Goal: Book appointment/travel/reservation

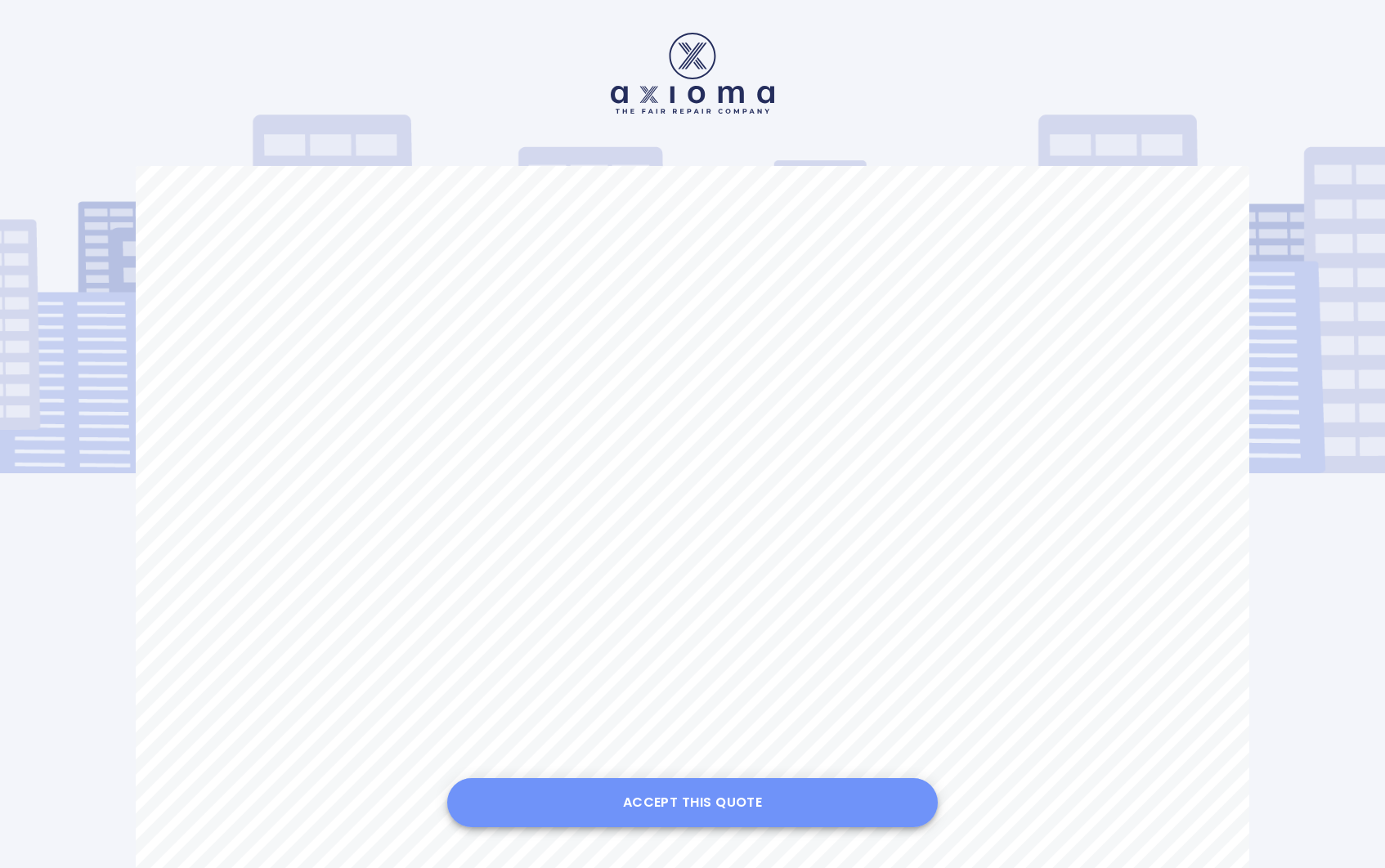
click at [680, 809] on button "Accept this Quote" at bounding box center [693, 803] width 490 height 49
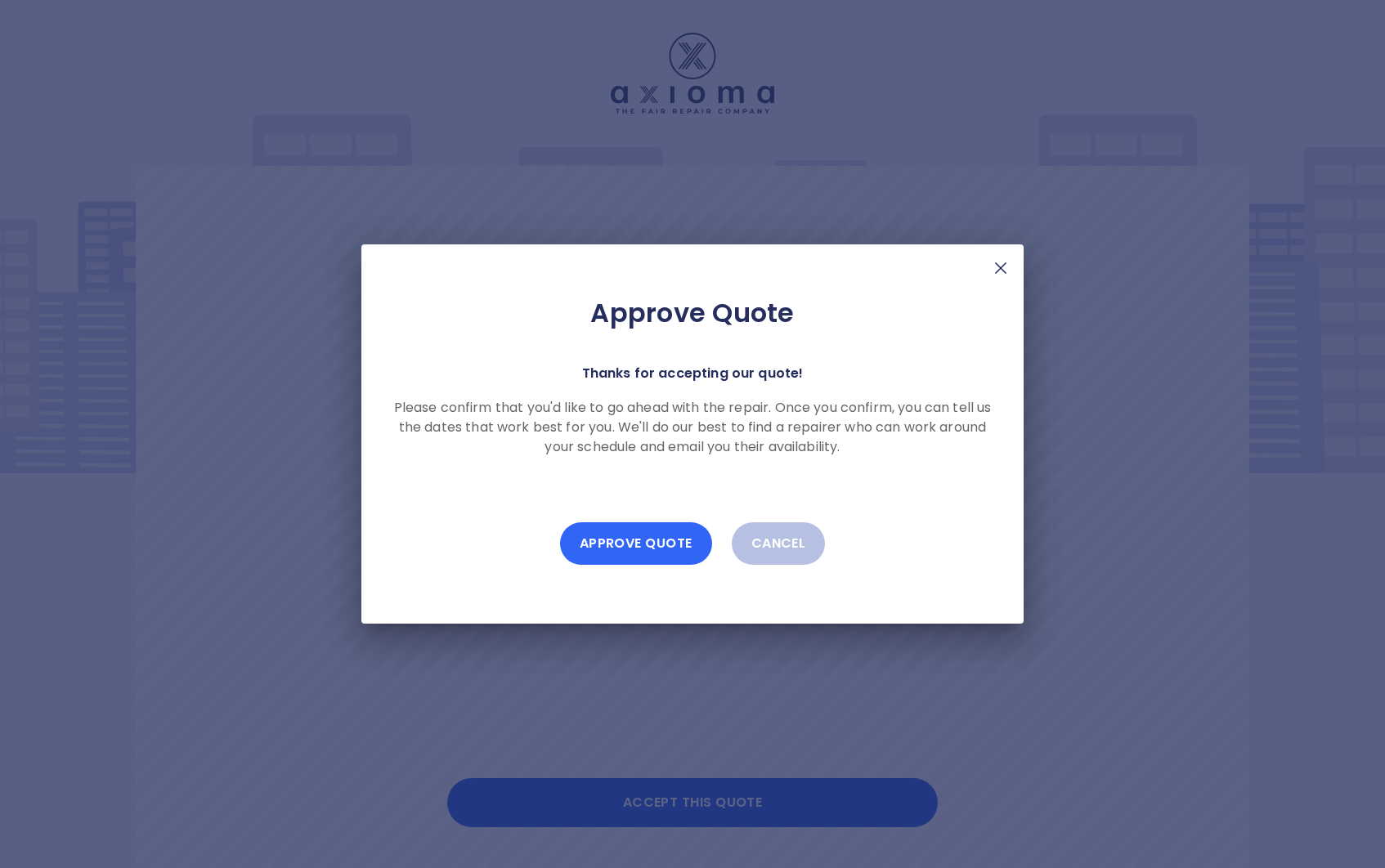
click at [634, 541] on button "Approve Quote" at bounding box center [636, 543] width 152 height 43
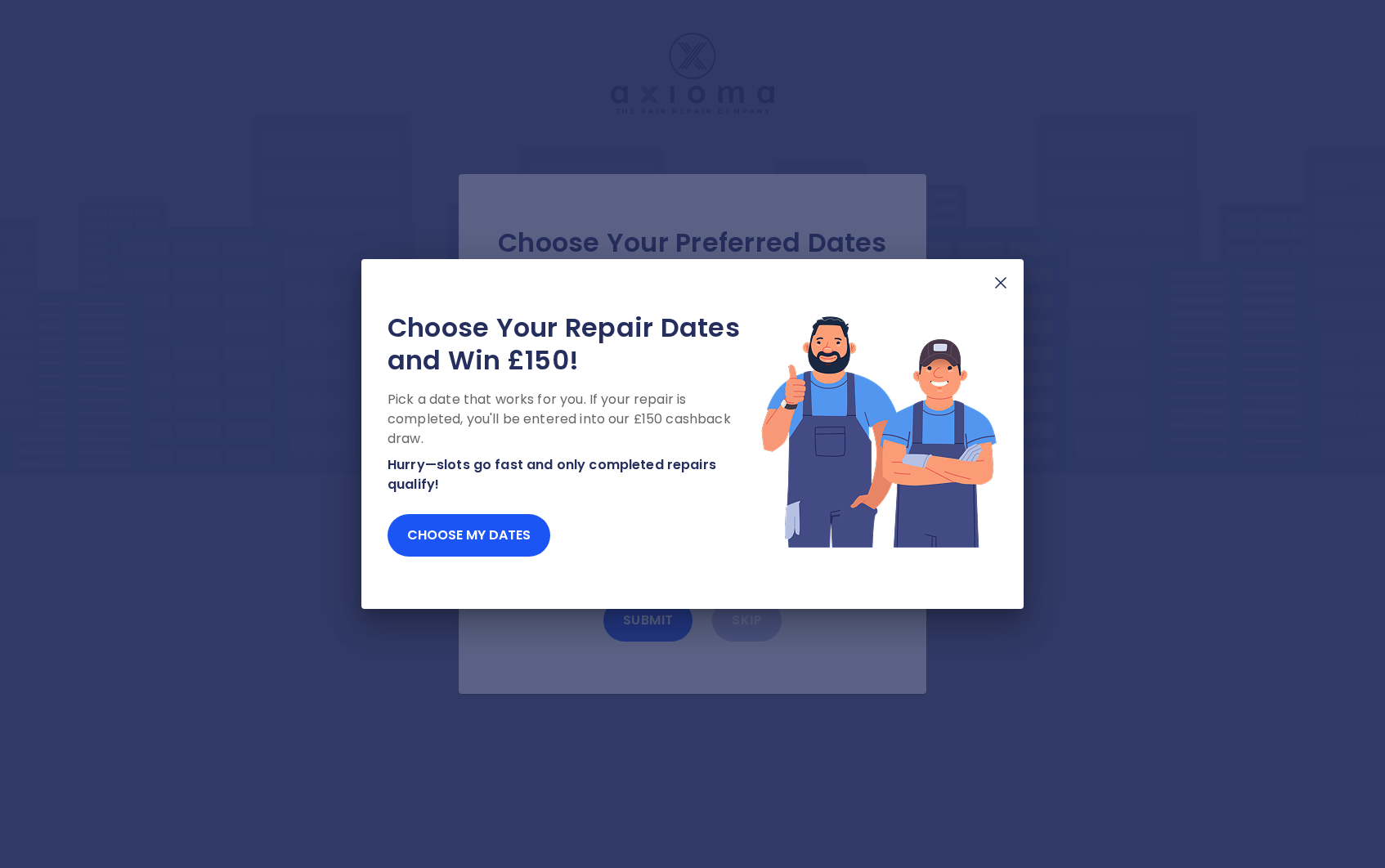
click at [942, 302] on div "Choose Your Repair Dates and Win £150! Pick a date that works for you. If your …" at bounding box center [692, 434] width 662 height 350
click at [473, 537] on button "Choose my dates" at bounding box center [469, 535] width 162 height 43
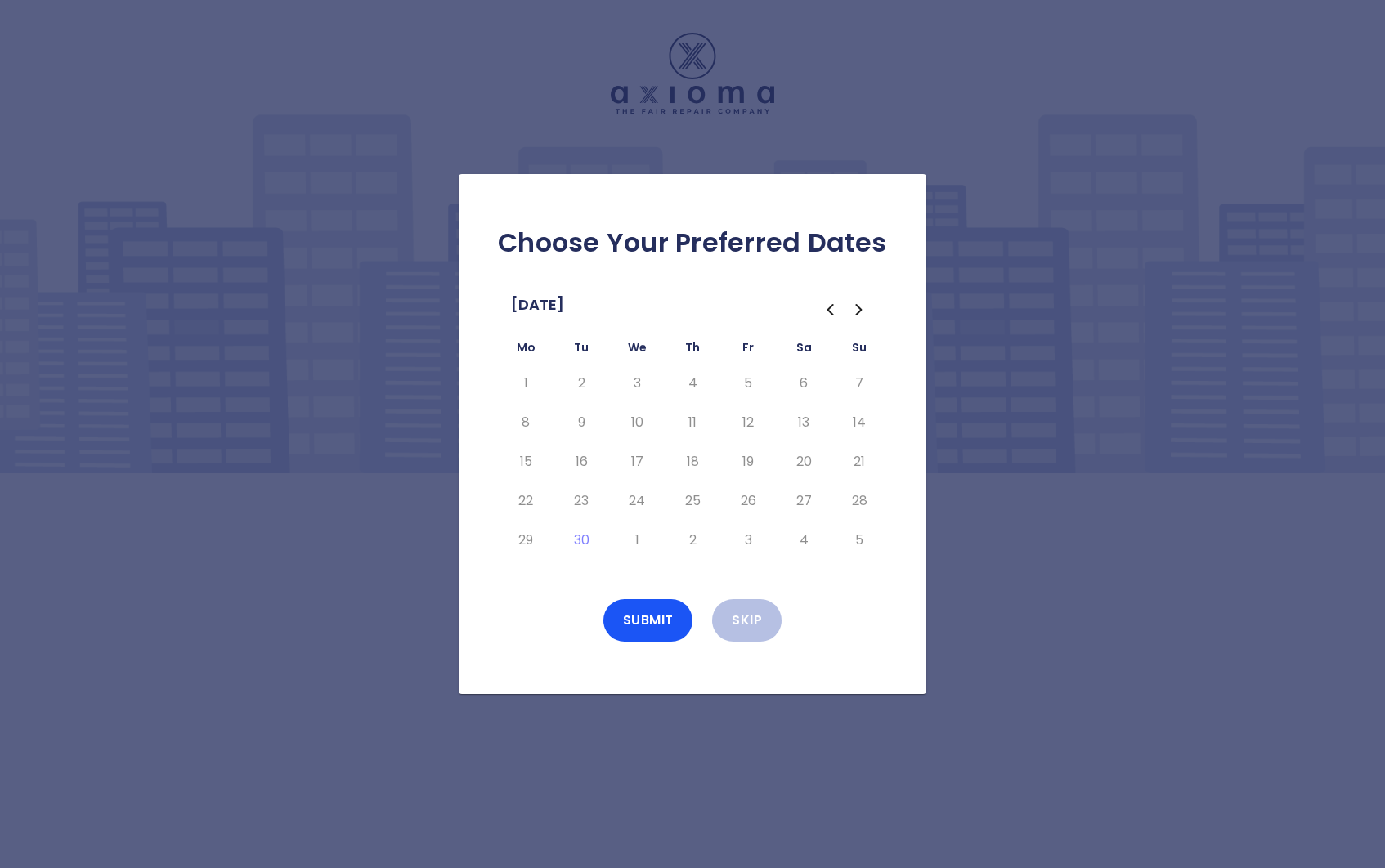
click at [859, 311] on icon "Go to the Next Month" at bounding box center [859, 310] width 5 height 10
click at [861, 306] on icon "Go to the Next Month" at bounding box center [860, 310] width 19 height 19
click at [831, 309] on icon "Go to the Previous Month" at bounding box center [830, 310] width 19 height 19
click at [639, 423] on button "8" at bounding box center [637, 422] width 30 height 26
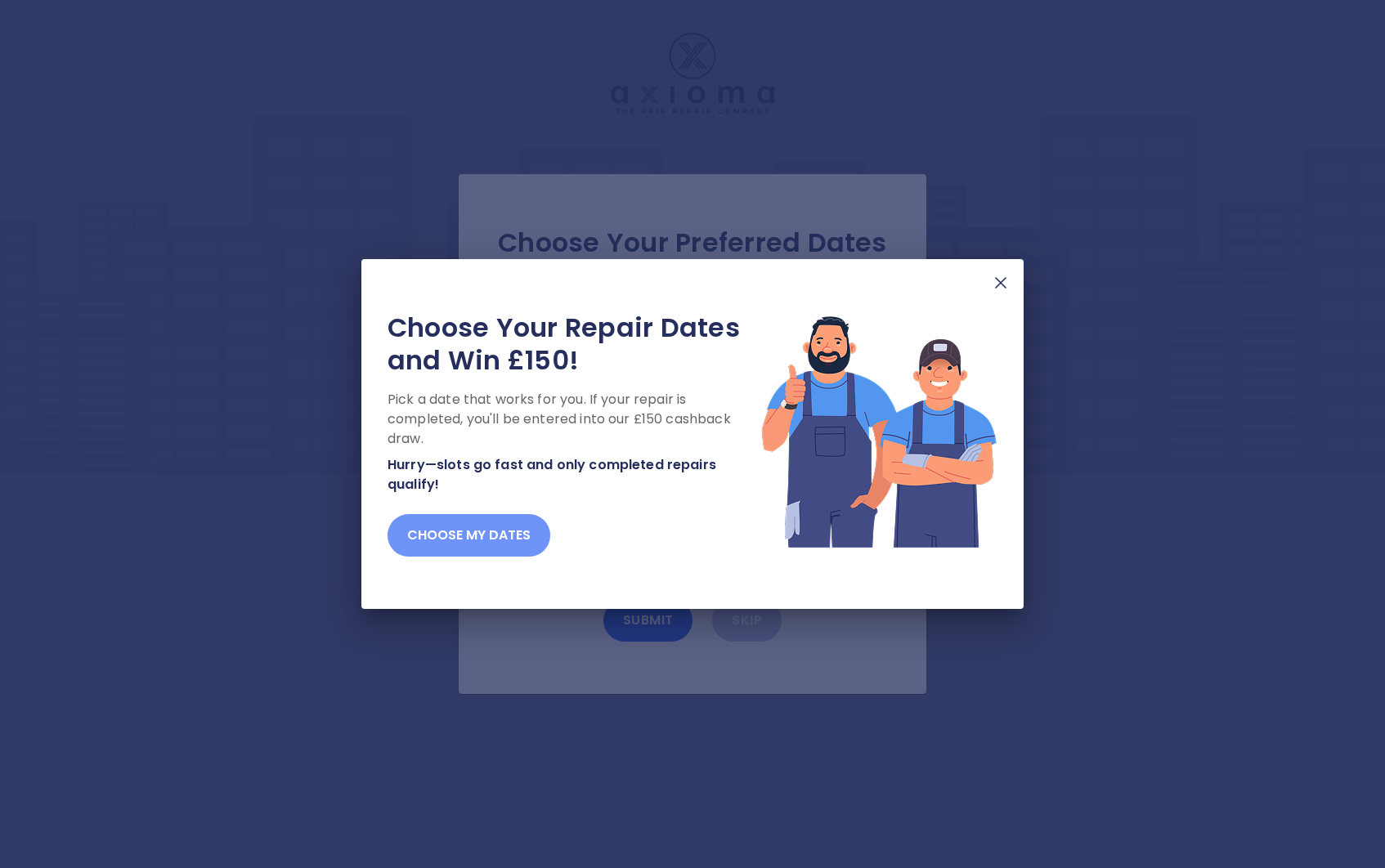
click at [469, 542] on button "Choose my dates" at bounding box center [469, 535] width 162 height 43
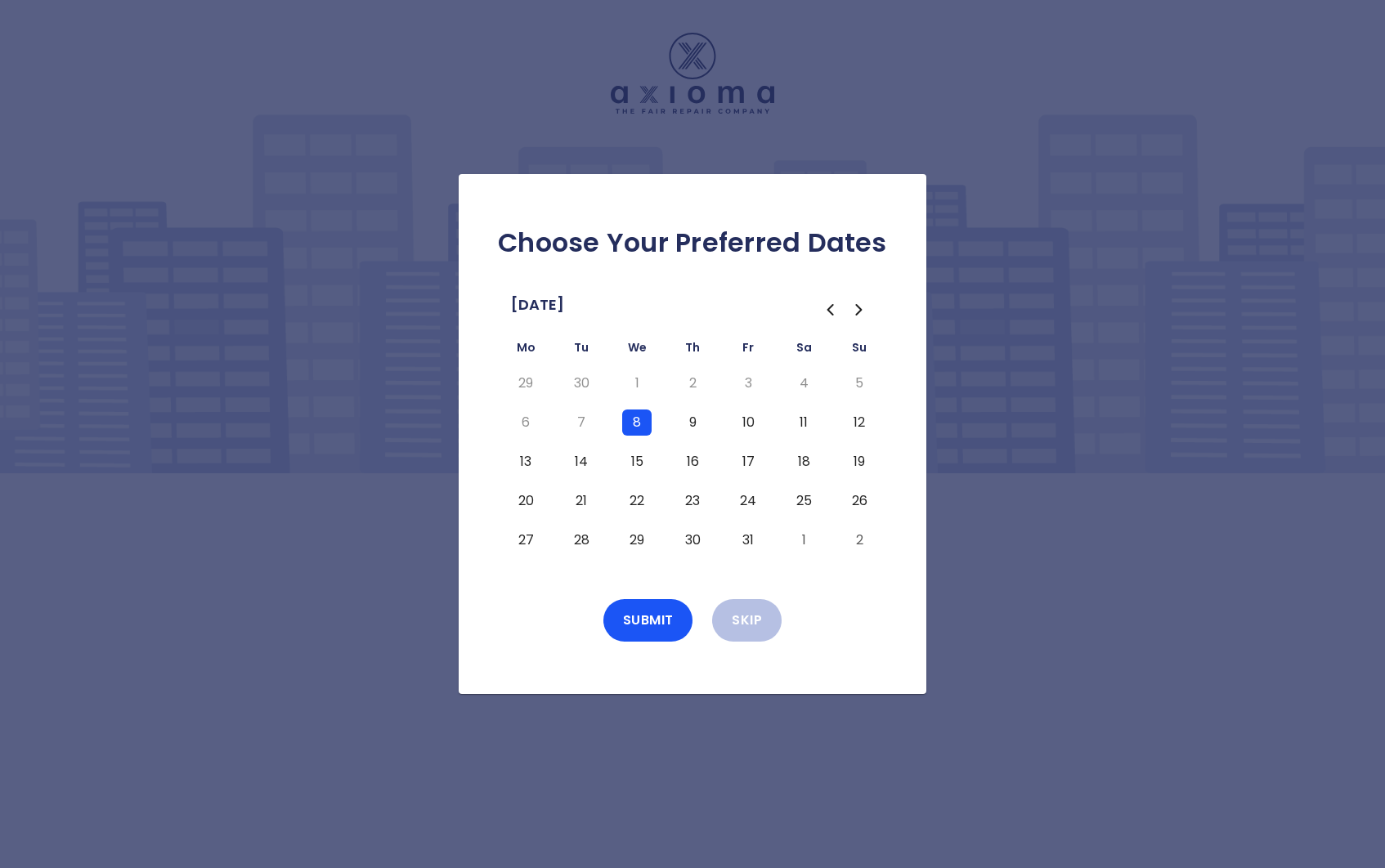
click at [638, 420] on button "8" at bounding box center [637, 422] width 30 height 26
click at [641, 427] on button "8" at bounding box center [637, 422] width 30 height 26
click at [636, 466] on button "15" at bounding box center [637, 461] width 30 height 26
click at [654, 625] on button "Submit" at bounding box center [648, 620] width 90 height 43
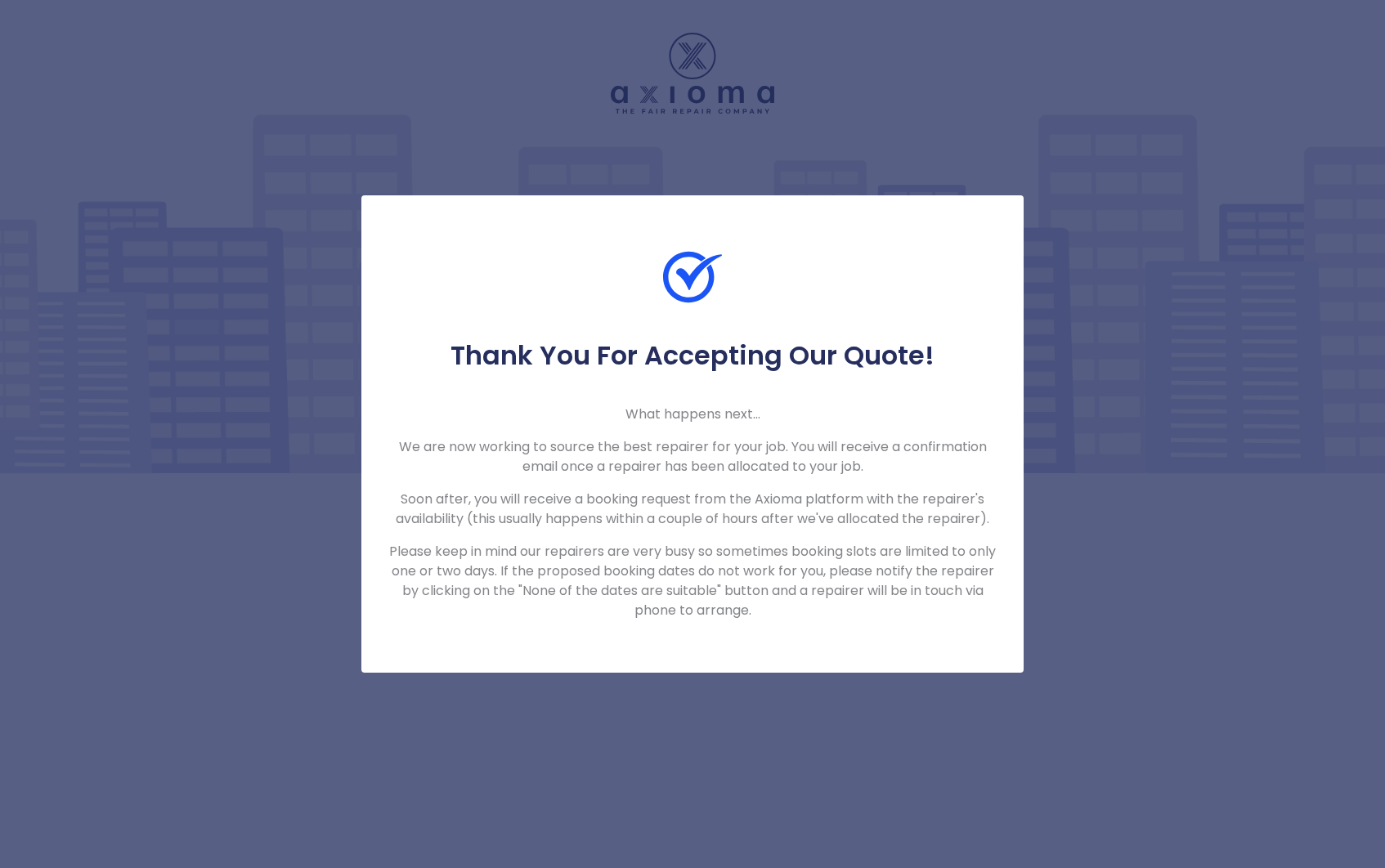
click at [1130, 592] on div "Thank You For Accepting Our Quote! What happens next... We are now working to s…" at bounding box center [692, 434] width 1385 height 868
click at [386, 219] on div "Thank You For Accepting Our Quote! What happens next... We are now working to s…" at bounding box center [692, 434] width 662 height 477
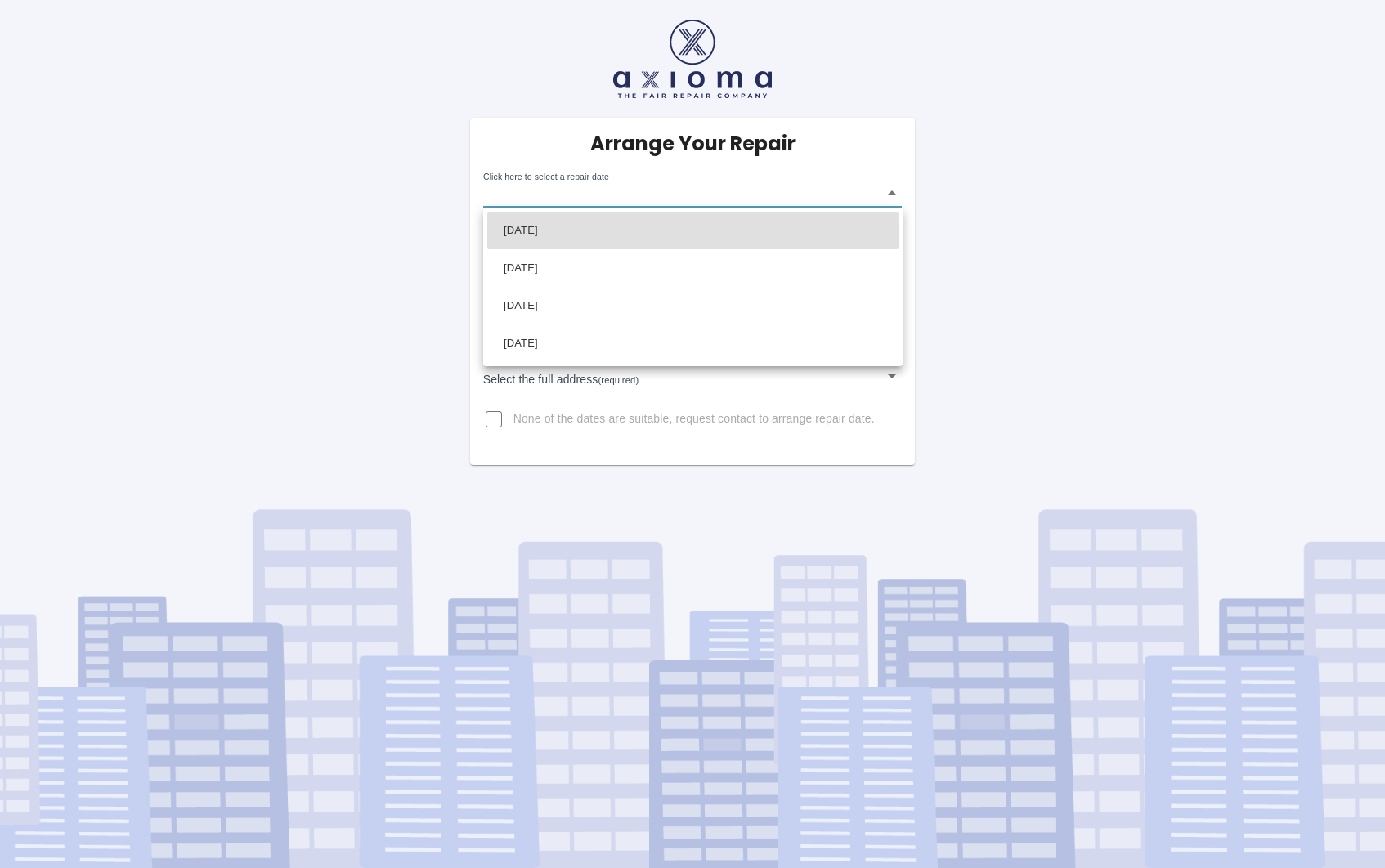
click at [893, 191] on body "Arrange Your Repair Click here to select a repair date ​ Phone Number   * 07778…" at bounding box center [692, 434] width 1385 height 868
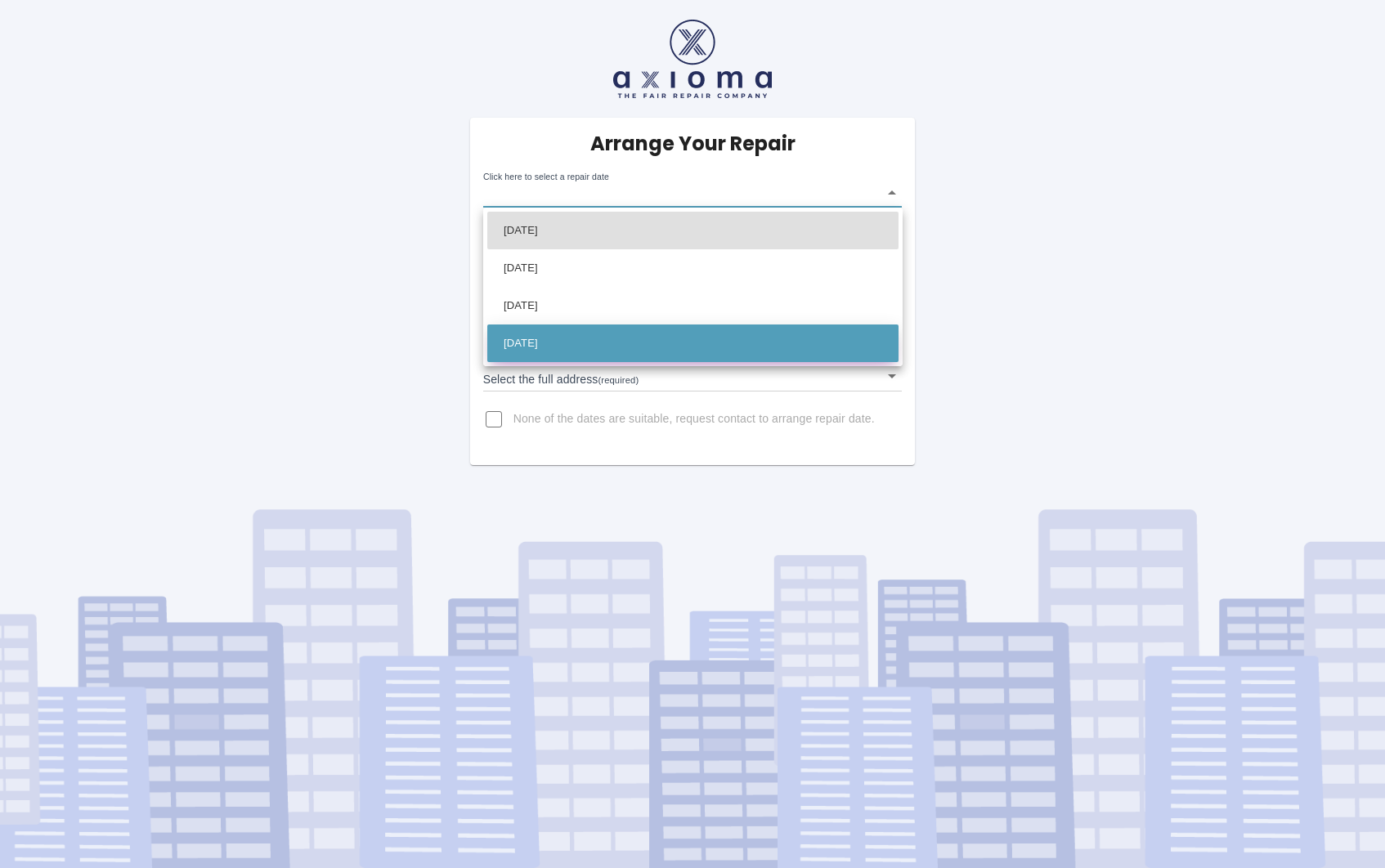
click at [855, 347] on li "[DATE]" at bounding box center [692, 343] width 411 height 38
type input "[DATE]T00:00:00.000Z"
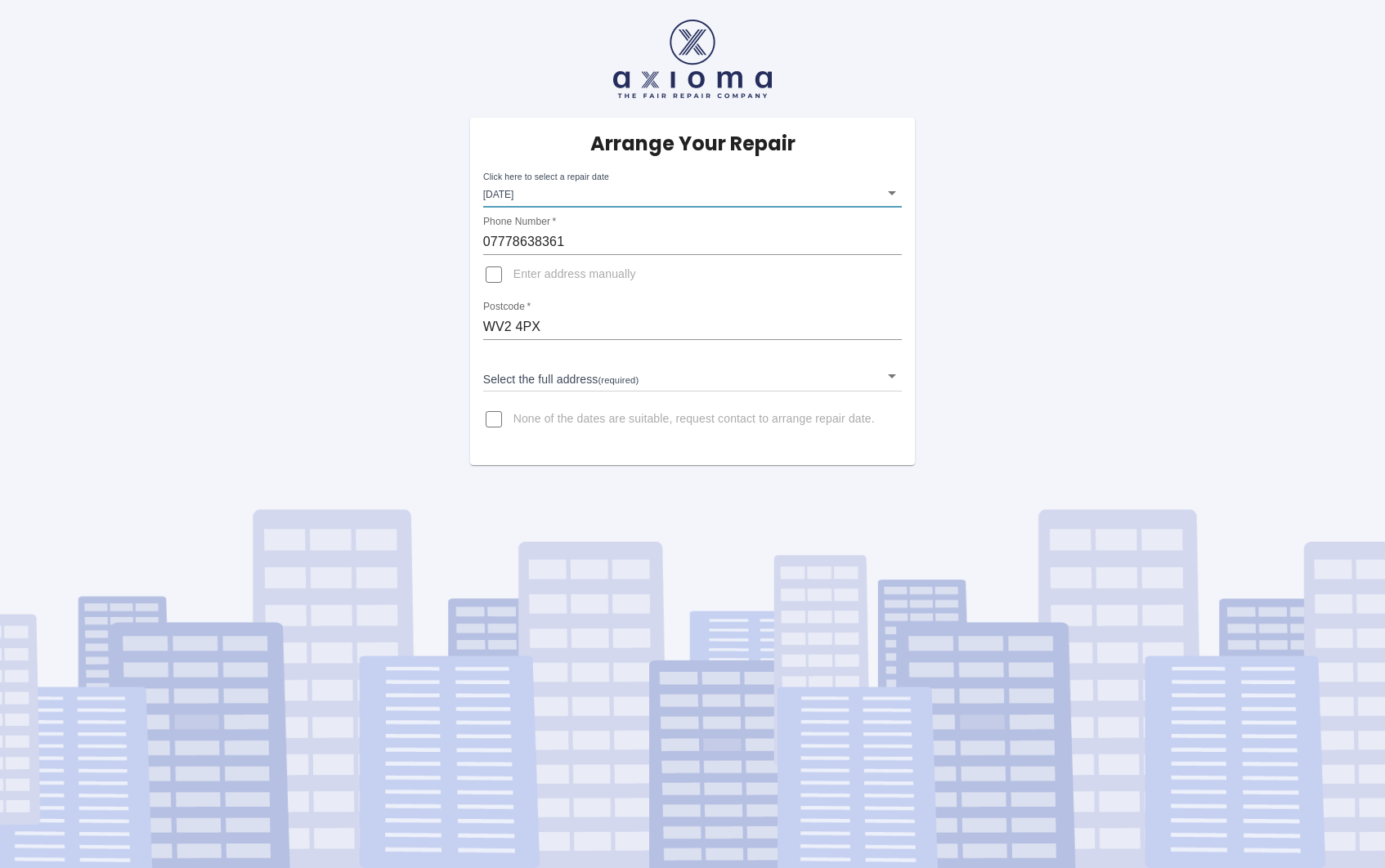
click at [497, 276] on input "Enter address manually" at bounding box center [493, 274] width 39 height 39
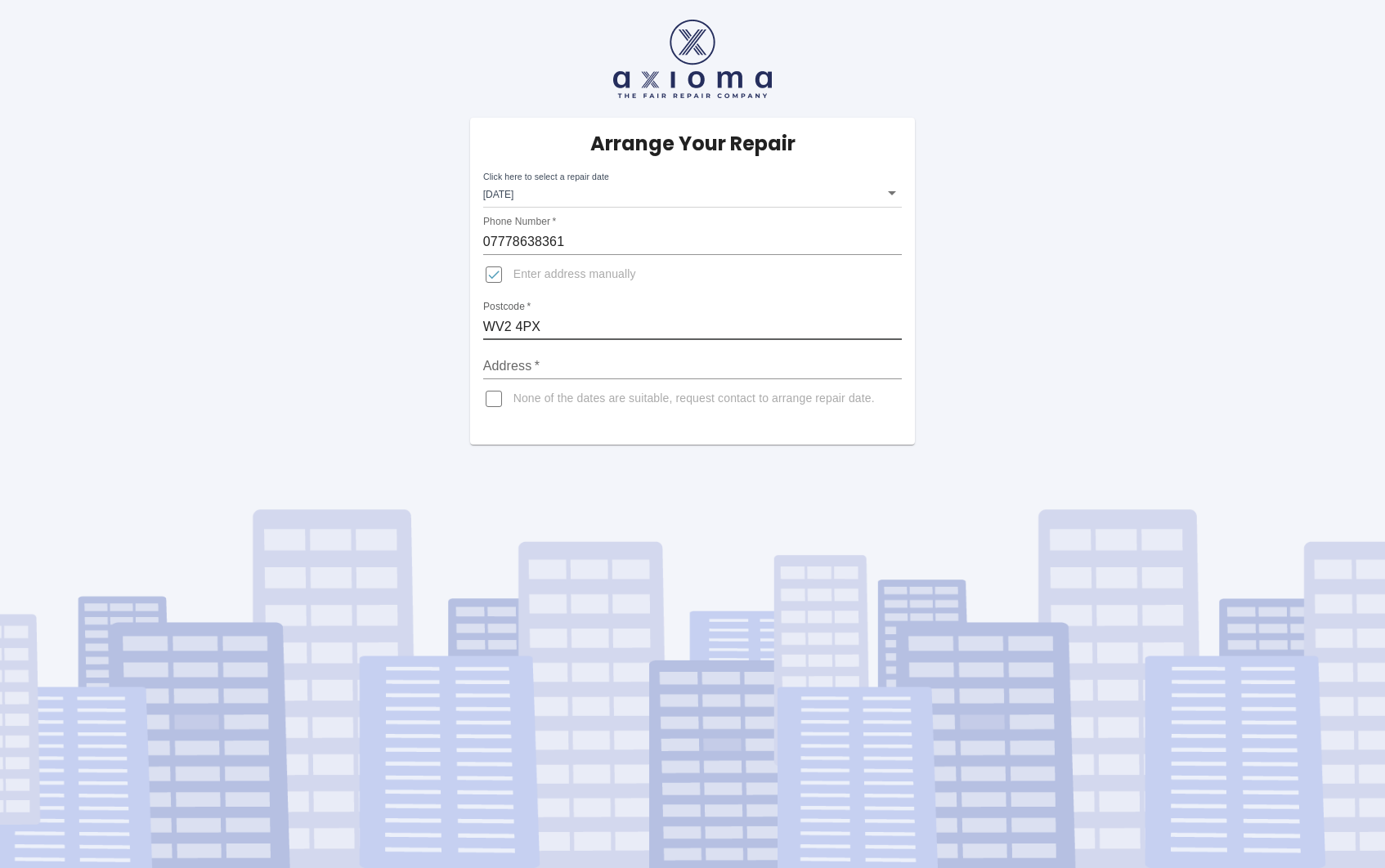
click at [554, 325] on input "WV2 4PX" at bounding box center [693, 327] width 420 height 26
click at [900, 331] on input "WV2 4PX" at bounding box center [693, 327] width 420 height 26
click at [900, 322] on input "WV2 4PX" at bounding box center [693, 327] width 420 height 26
click at [497, 279] on input "Enter address manually" at bounding box center [493, 274] width 39 height 39
checkbox input "false"
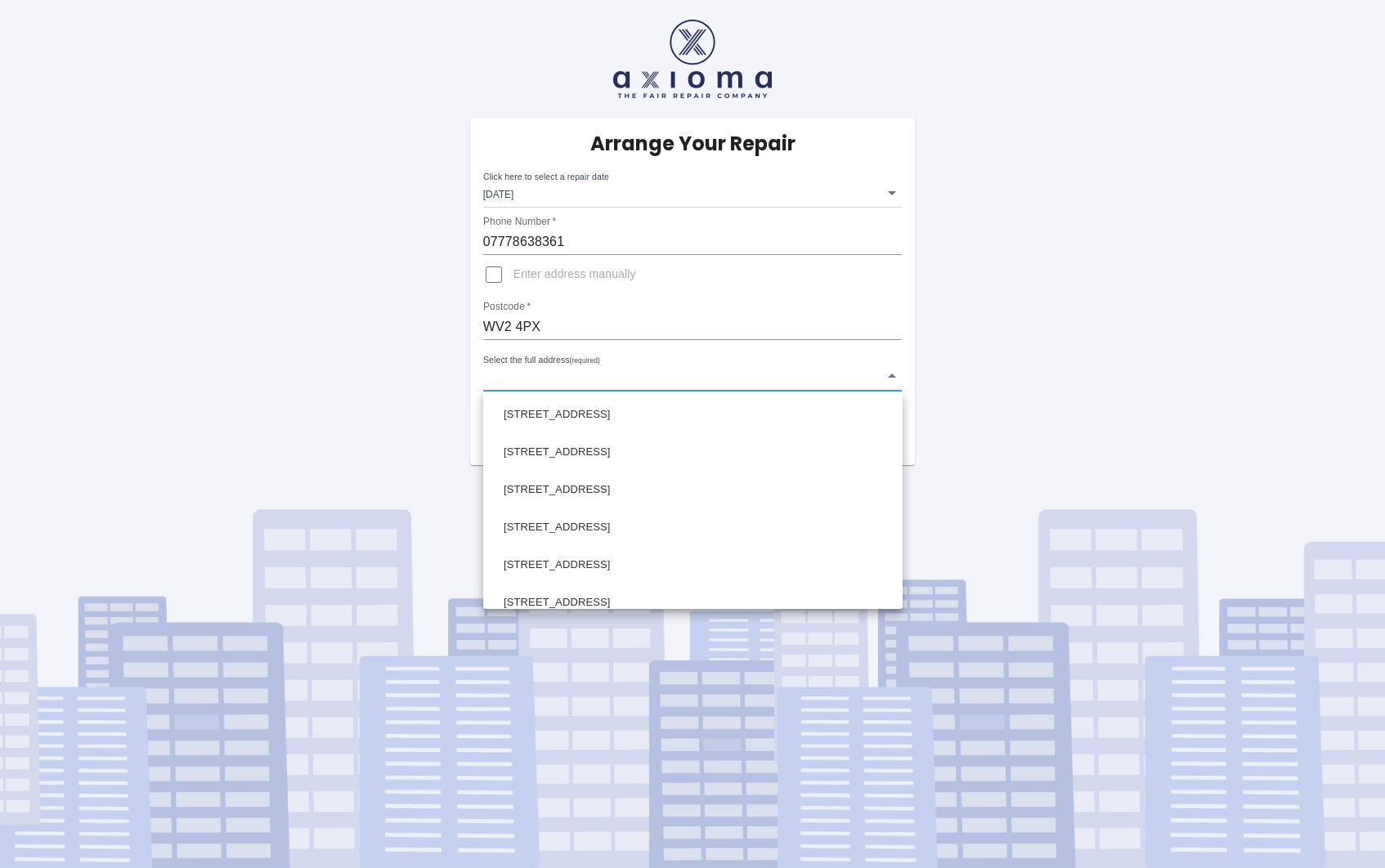
click at [516, 382] on body "Arrange Your Repair Click here to select a repair date [DATE] [DATE]T00:00:00.0…" at bounding box center [692, 434] width 1385 height 868
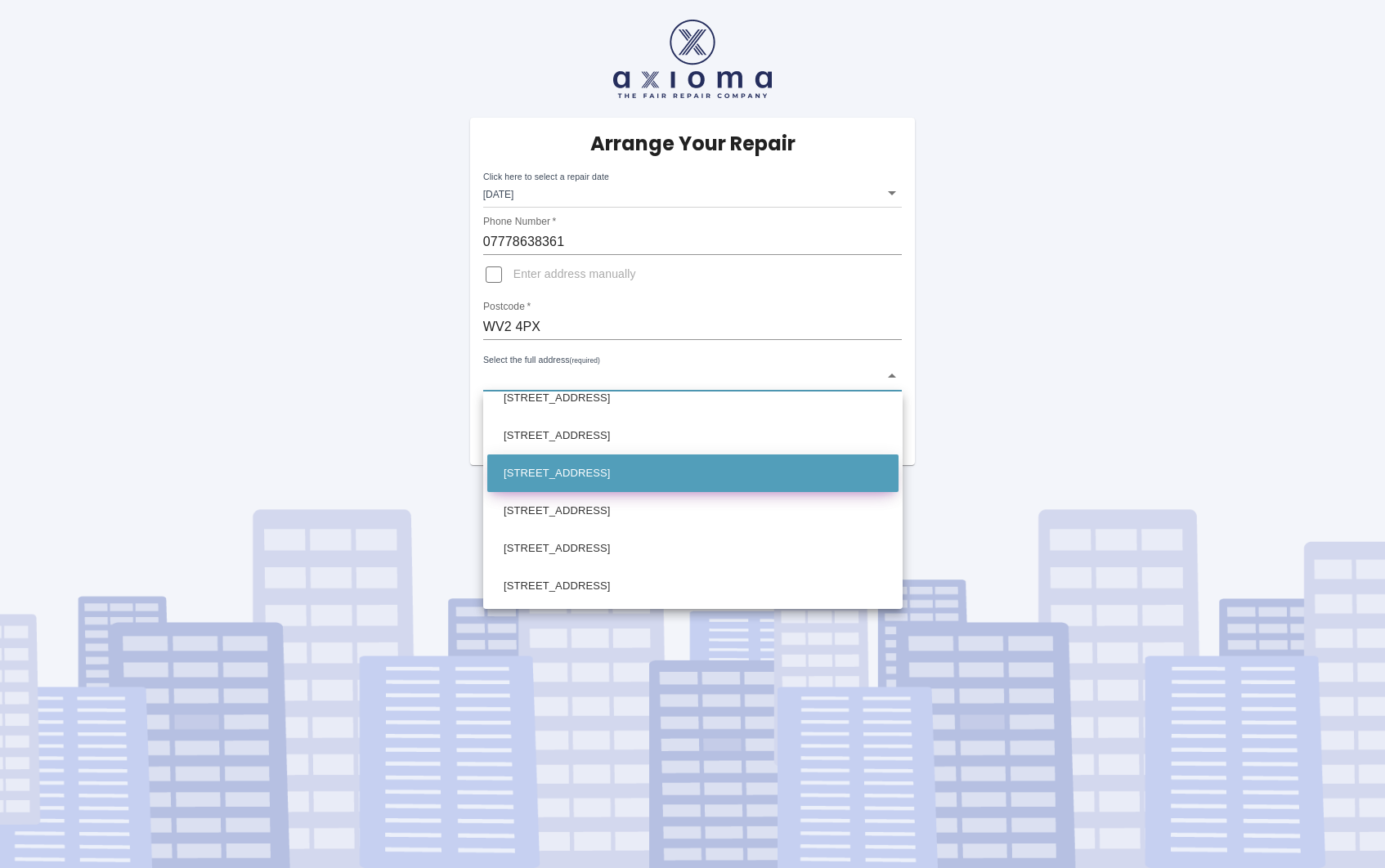
scroll to position [881, 0]
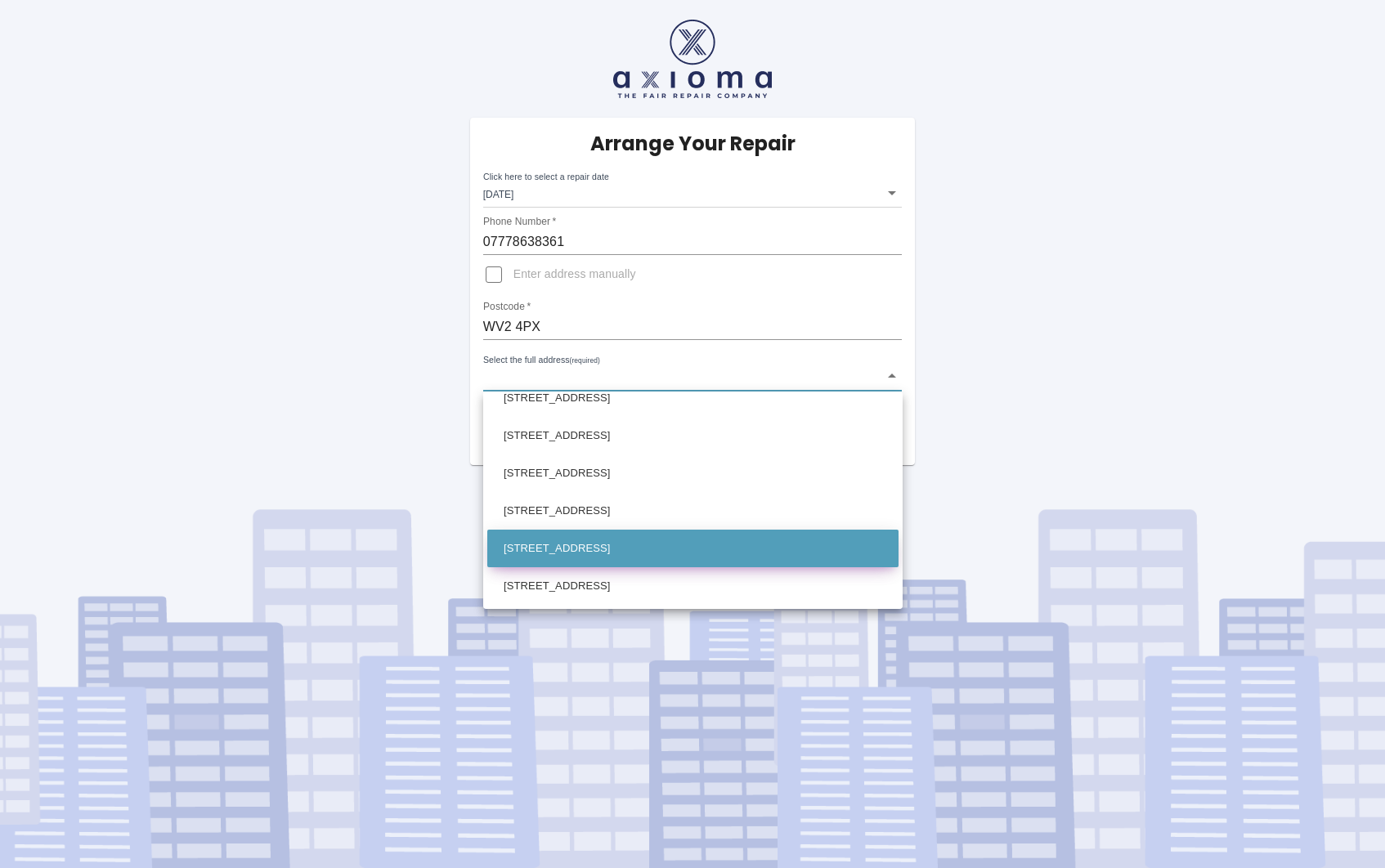
click at [530, 548] on li "[STREET_ADDRESS]" at bounding box center [692, 548] width 411 height 38
type input "[STREET_ADDRESS]"
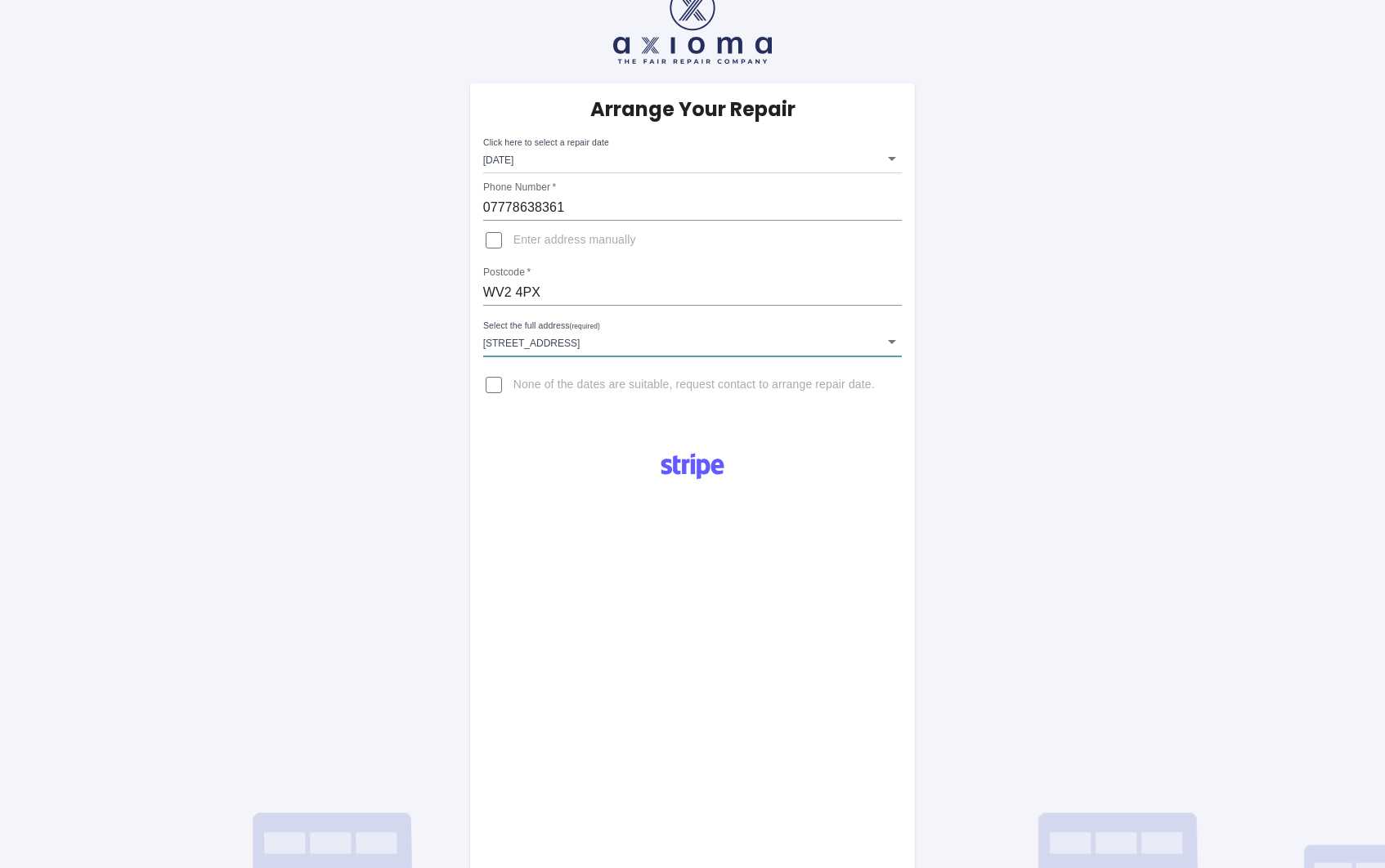
scroll to position [0, 0]
